Goal: Check status: Check status

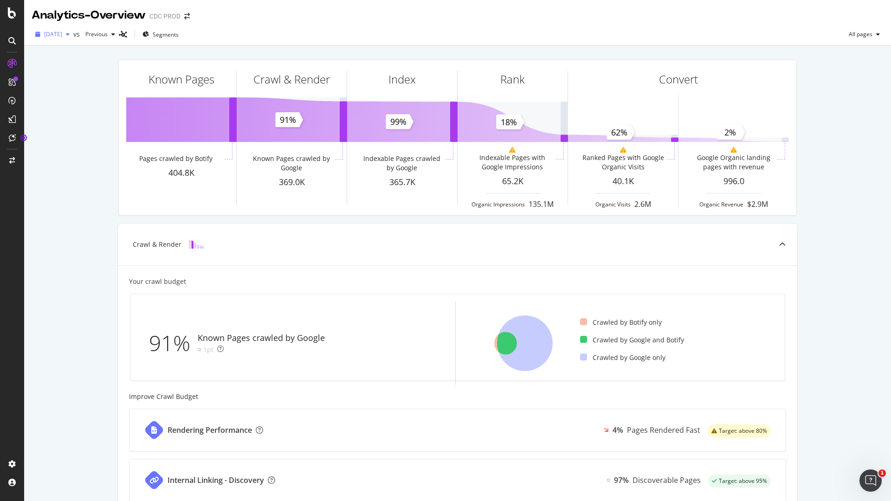
click at [73, 34] on div "button" at bounding box center [67, 35] width 11 height 6
